Goal: Task Accomplishment & Management: Manage account settings

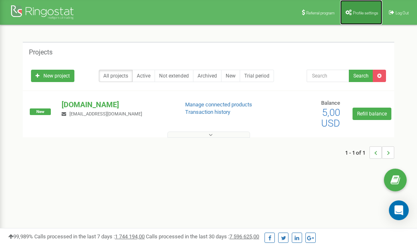
click at [361, 10] on link "Profile settings" at bounding box center [361, 12] width 42 height 25
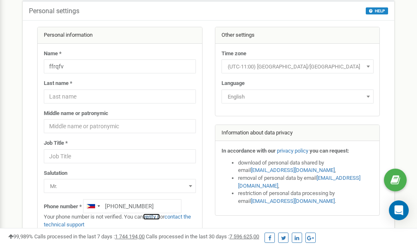
click at [155, 218] on link "verify it" at bounding box center [151, 217] width 17 height 6
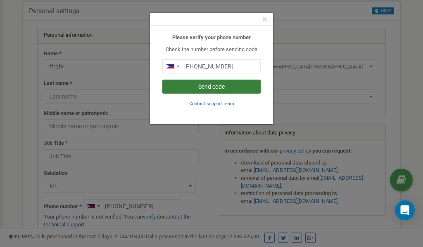
click at [212, 86] on button "Send code" at bounding box center [211, 87] width 98 height 14
